Goal: Navigation & Orientation: Find specific page/section

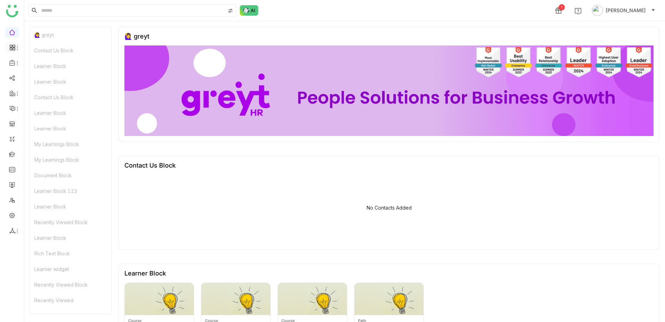
click at [13, 43] on li at bounding box center [12, 47] width 14 height 10
click at [13, 49] on icon at bounding box center [12, 47] width 6 height 6
click at [33, 63] on link "Dashboard" at bounding box center [48, 63] width 45 height 5
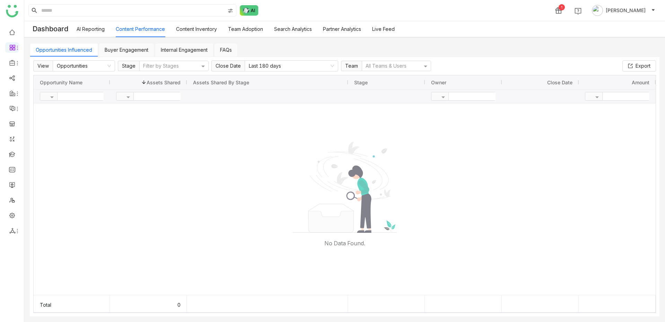
click at [170, 31] on div "AI Reporting Content Performance Content Inventory Team Adoption Search Analyti…" at bounding box center [236, 29] width 318 height 16
click at [81, 30] on link "AI Reporting" at bounding box center [91, 29] width 28 height 6
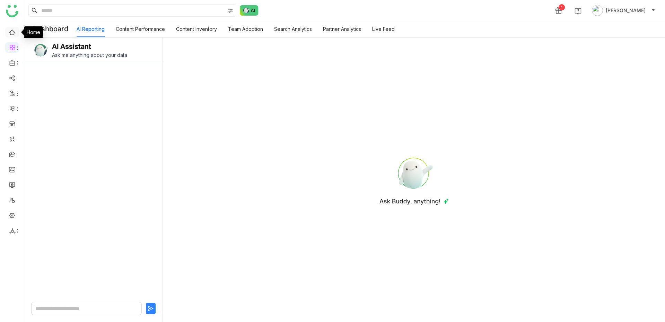
click at [15, 30] on link at bounding box center [12, 32] width 6 height 6
